Goal: Information Seeking & Learning: Find specific fact

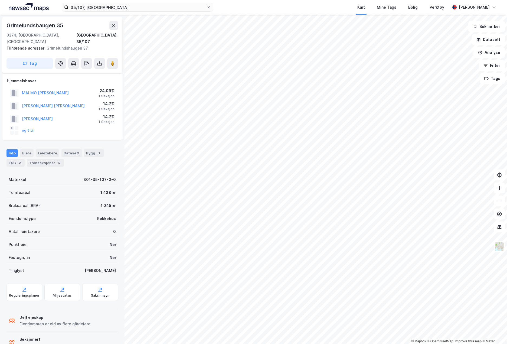
scroll to position [12, 0]
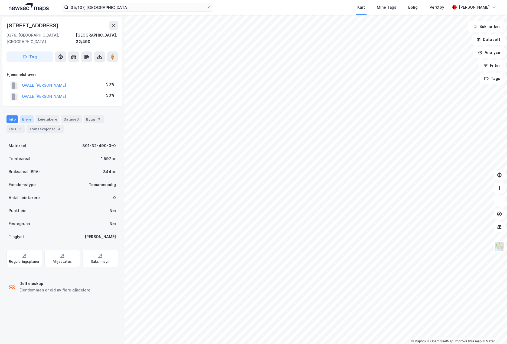
click at [28, 116] on div "Eiere" at bounding box center [27, 119] width 14 height 8
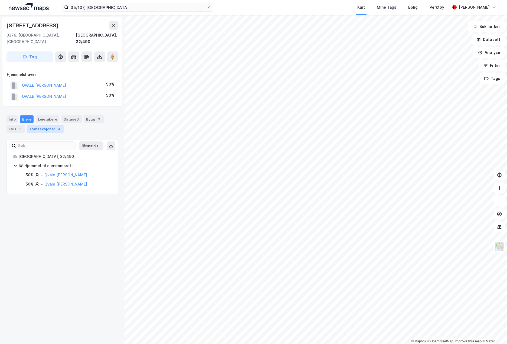
click at [35, 125] on div "Transaksjoner 3" at bounding box center [45, 129] width 37 height 8
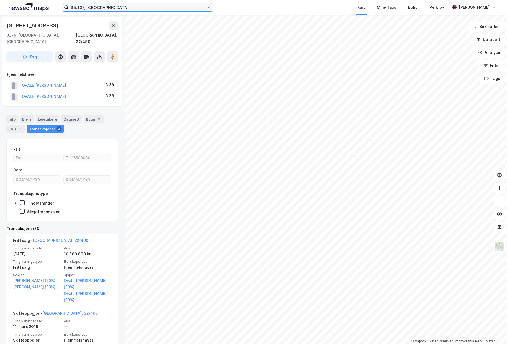
click at [152, 10] on input "35/107, [GEOGRAPHIC_DATA]" at bounding box center [137, 7] width 138 height 8
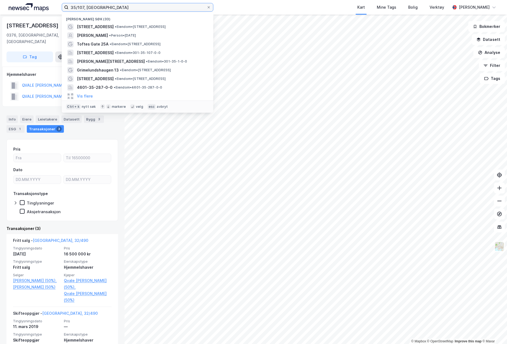
click at [152, 10] on input "35/107, [GEOGRAPHIC_DATA]" at bounding box center [137, 7] width 138 height 8
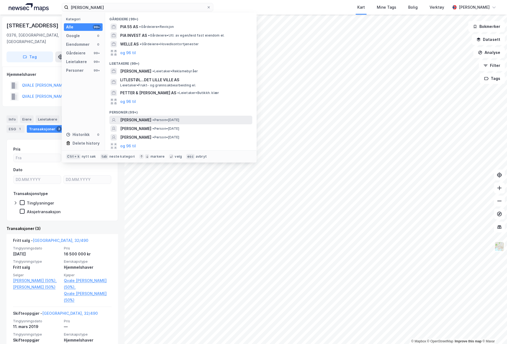
click at [179, 118] on span "• Person • [DATE]" at bounding box center [165, 120] width 27 height 4
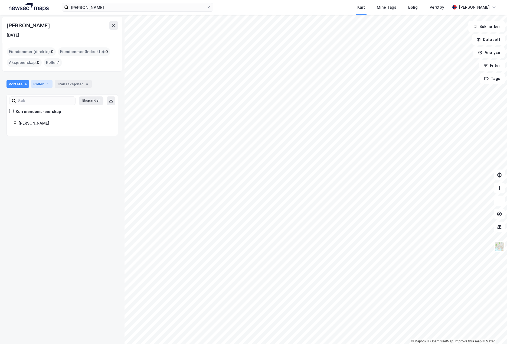
click at [38, 84] on div "Roller 1" at bounding box center [41, 84] width 21 height 8
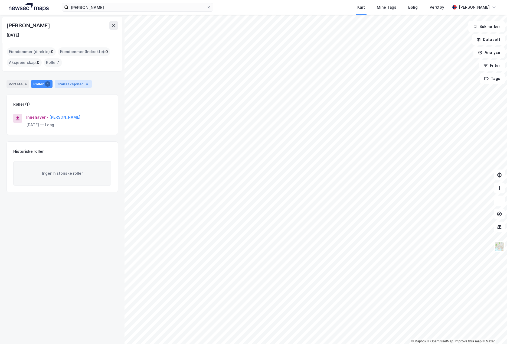
click at [57, 85] on div "Transaksjoner 4" at bounding box center [73, 84] width 37 height 8
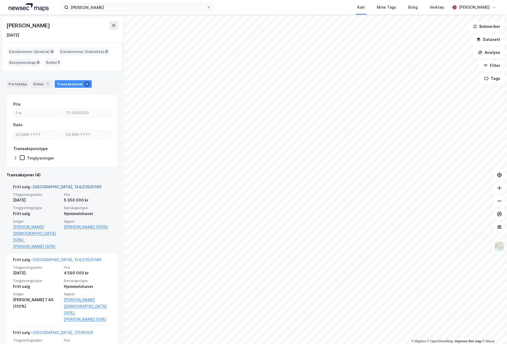
click at [64, 186] on link "[GEOGRAPHIC_DATA], 124/235/0/189" at bounding box center [67, 186] width 68 height 5
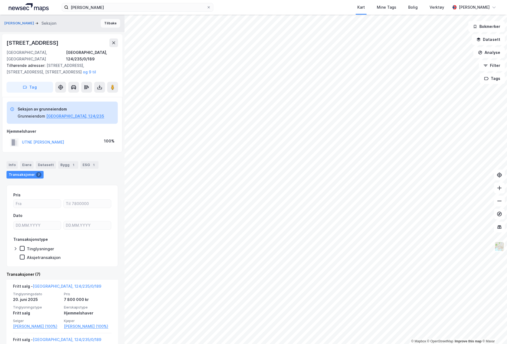
click at [110, 24] on button "Tilbake" at bounding box center [110, 23] width 19 height 9
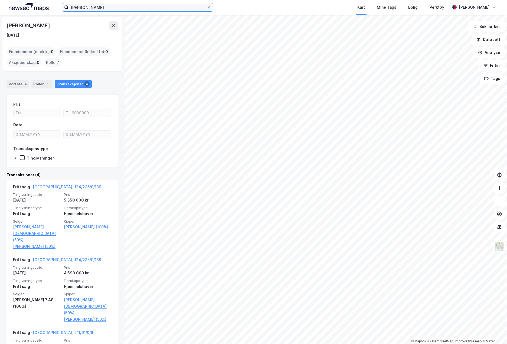
click at [110, 7] on input "[PERSON_NAME]" at bounding box center [137, 7] width 138 height 8
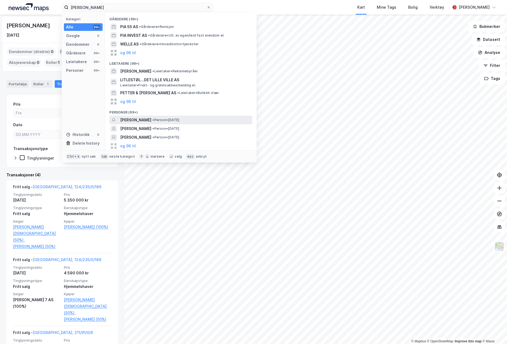
click at [154, 120] on span "•" at bounding box center [153, 120] width 2 height 4
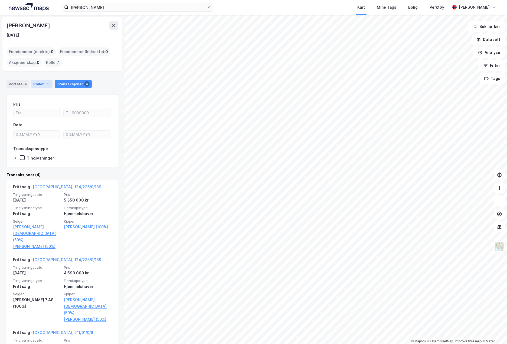
click at [41, 84] on div "Roller 1" at bounding box center [41, 84] width 21 height 8
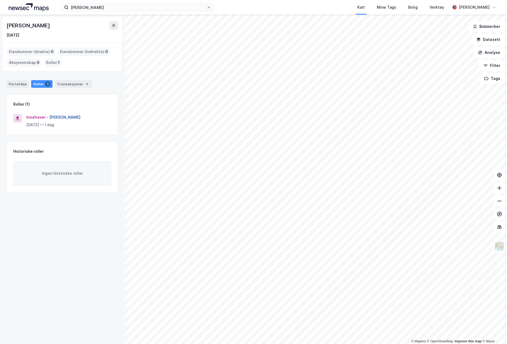
click at [0, 0] on button "[PERSON_NAME]" at bounding box center [0, 0] width 0 height 0
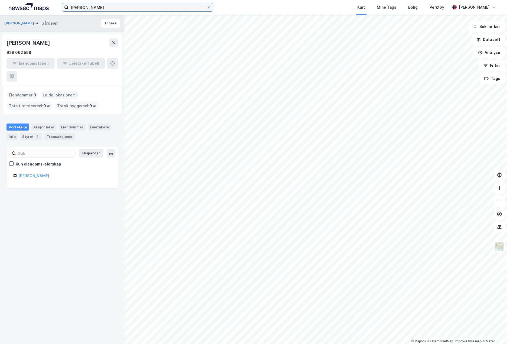
click at [155, 9] on input "[PERSON_NAME]" at bounding box center [137, 7] width 138 height 8
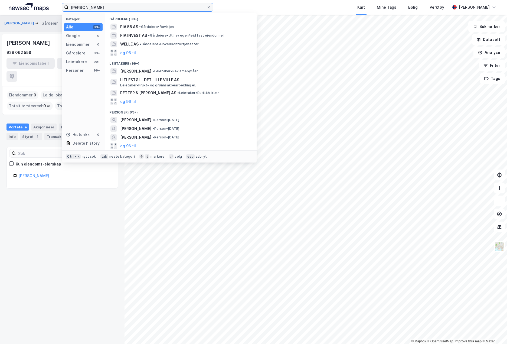
click at [155, 9] on input "[PERSON_NAME]" at bounding box center [137, 7] width 138 height 8
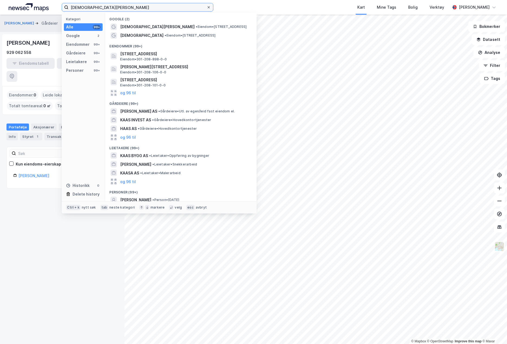
type input "[DEMOGRAPHIC_DATA][PERSON_NAME]"
click at [208, 7] on icon at bounding box center [208, 7] width 3 height 3
click at [207, 7] on input "[DEMOGRAPHIC_DATA][PERSON_NAME]" at bounding box center [137, 7] width 138 height 8
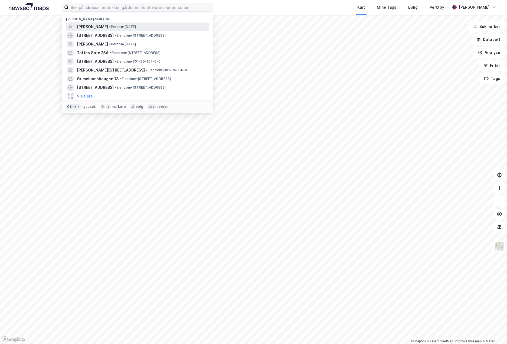
click at [195, 27] on div "[PERSON_NAME] • Person • [DATE]" at bounding box center [142, 27] width 131 height 6
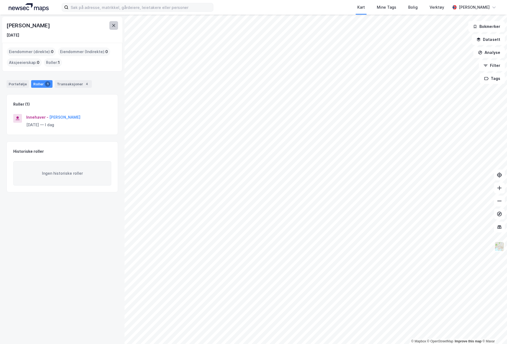
click at [116, 26] on button at bounding box center [113, 25] width 9 height 9
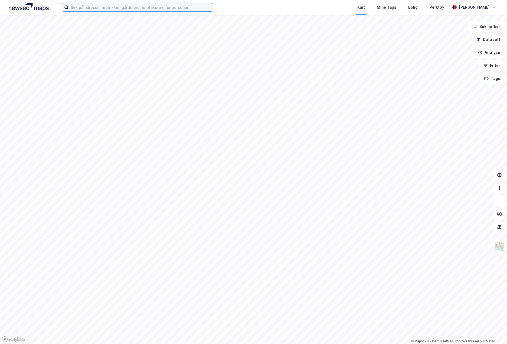
click at [148, 11] on input at bounding box center [140, 7] width 145 height 8
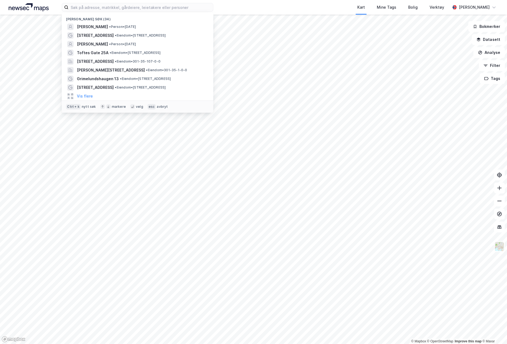
drag, startPoint x: 175, startPoint y: 29, endPoint x: 135, endPoint y: 107, distance: 87.4
click at [136, 107] on div "velg" at bounding box center [139, 106] width 7 height 4
click at [101, 107] on icon at bounding box center [102, 106] width 3 height 3
click at [88, 94] on button "Vis flere" at bounding box center [85, 96] width 16 height 6
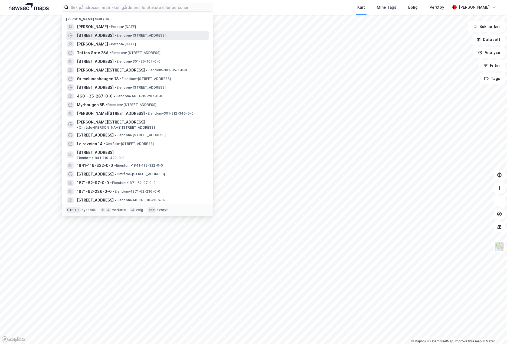
click at [188, 32] on div "[STREET_ADDRESS] • Eiendom • [STREET_ADDRESS]" at bounding box center [142, 35] width 131 height 6
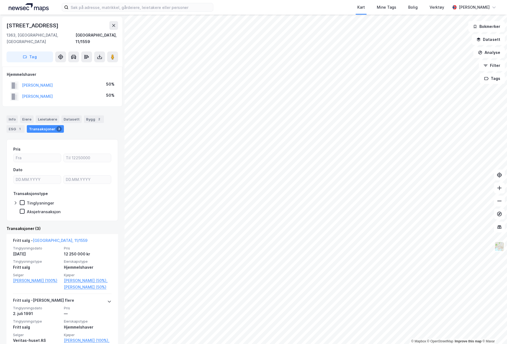
click at [30, 7] on img at bounding box center [29, 7] width 40 height 8
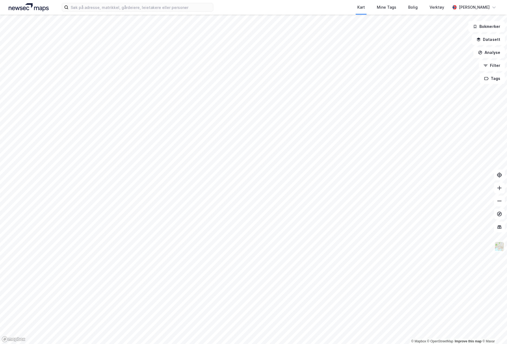
click at [100, 12] on div "Kart Mine Tags Bolig Verktøy [PERSON_NAME]" at bounding box center [253, 7] width 507 height 15
click at [100, 11] on label at bounding box center [138, 7] width 152 height 9
click at [100, 11] on input at bounding box center [140, 7] width 145 height 8
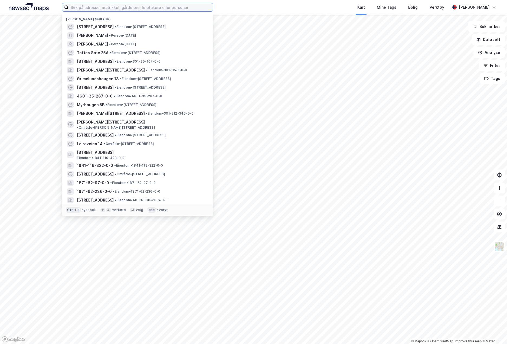
click at [100, 9] on input at bounding box center [140, 7] width 145 height 8
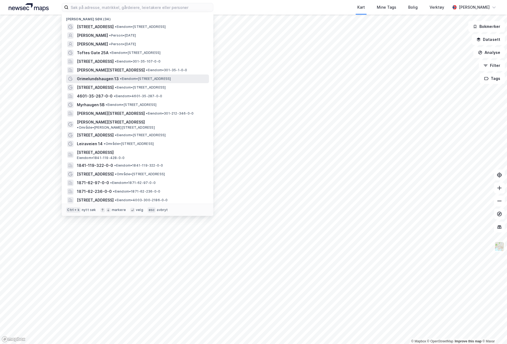
click at [147, 76] on div "Grimelundshaugen 13 • Eiendom • [STREET_ADDRESS]" at bounding box center [142, 79] width 131 height 6
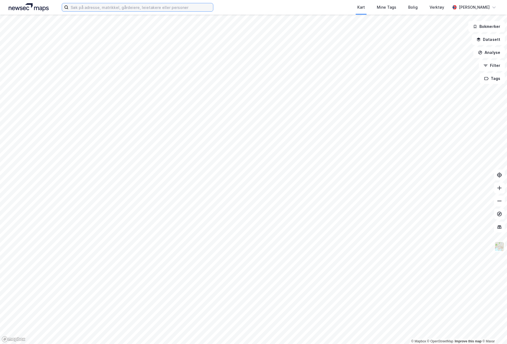
click at [191, 7] on input at bounding box center [140, 7] width 145 height 8
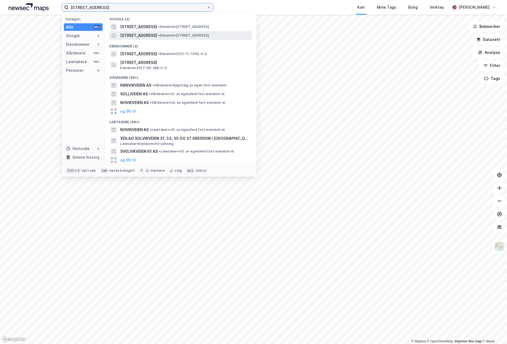
type input "solvikveien 31"
click at [189, 32] on div "[STREET_ADDRESS] • Eiendom • [STREET_ADDRESS]" at bounding box center [185, 35] width 131 height 6
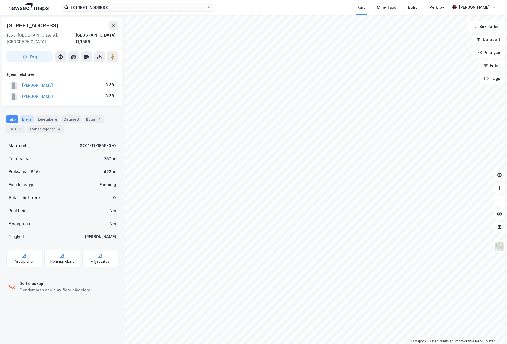
click at [31, 115] on div "Eiere" at bounding box center [27, 119] width 14 height 8
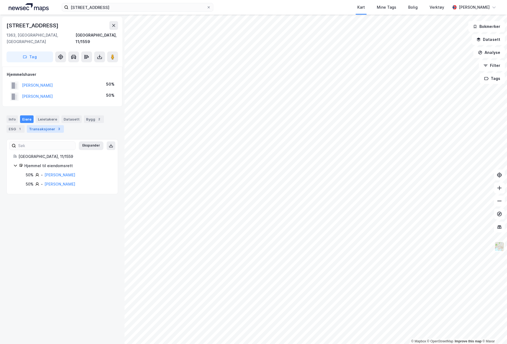
click at [34, 125] on div "Transaksjoner 3" at bounding box center [45, 129] width 37 height 8
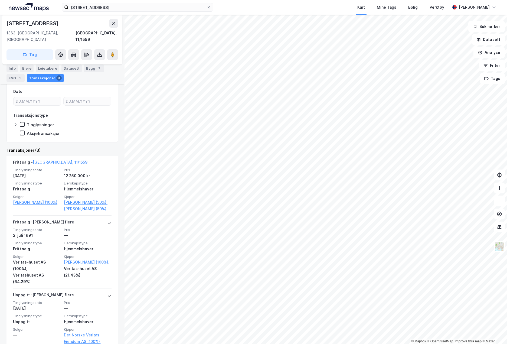
scroll to position [81, 0]
